Goal: Task Accomplishment & Management: Complete application form

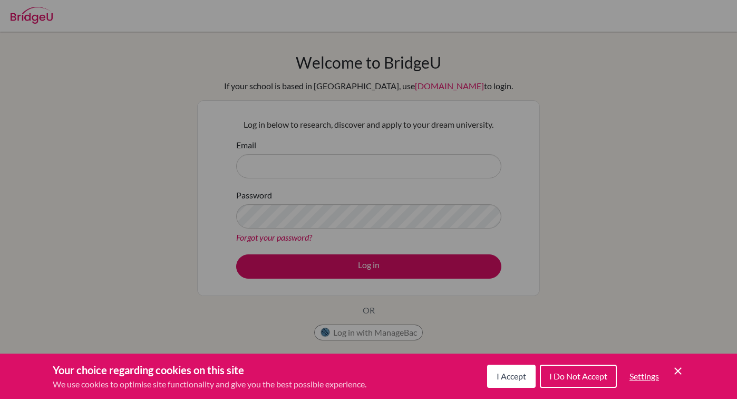
click at [308, 170] on div "Cookie Preferences" at bounding box center [368, 199] width 737 height 399
click at [516, 372] on span "I Accept" at bounding box center [512, 376] width 30 height 10
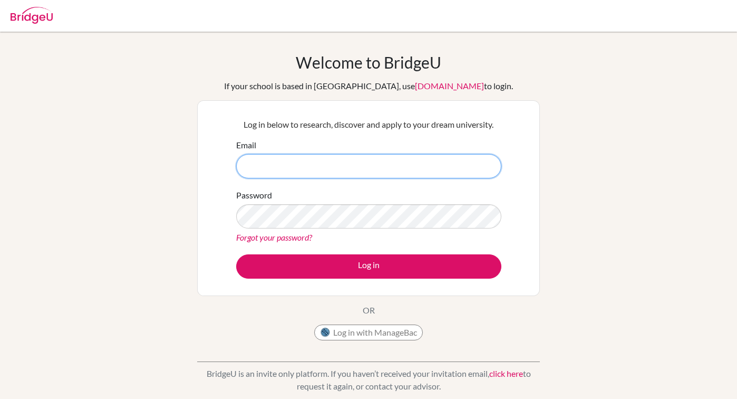
click at [290, 162] on input "Email" at bounding box center [368, 166] width 265 height 24
paste input "[EMAIL_ADDRESS][DOMAIN_NAME]"
click at [301, 167] on input "[EMAIL_ADDRESS][DOMAIN_NAME]" at bounding box center [368, 166] width 265 height 24
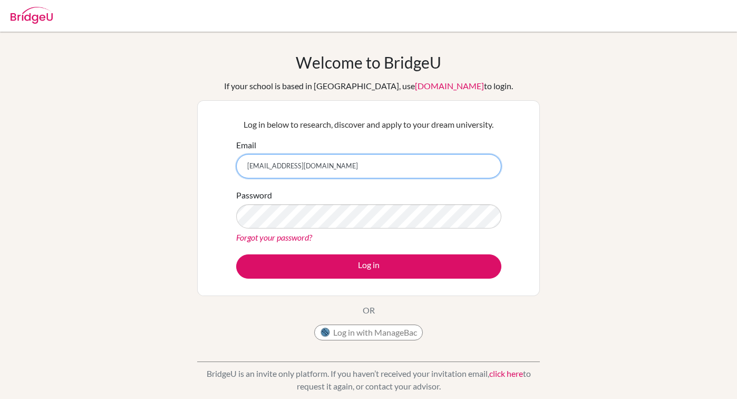
paste input "[EMAIL_ADDRESS][DOMAIN_NAME]"
type input "[EMAIL_ADDRESS][DOMAIN_NAME]"
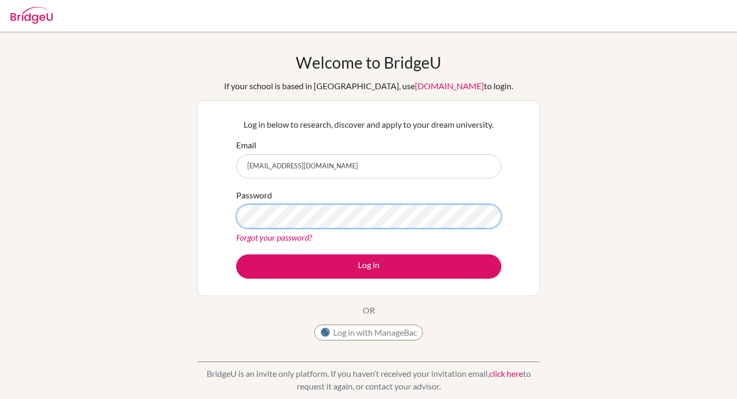
click at [236, 254] on button "Log in" at bounding box center [368, 266] width 265 height 24
